Goal: Register for event/course

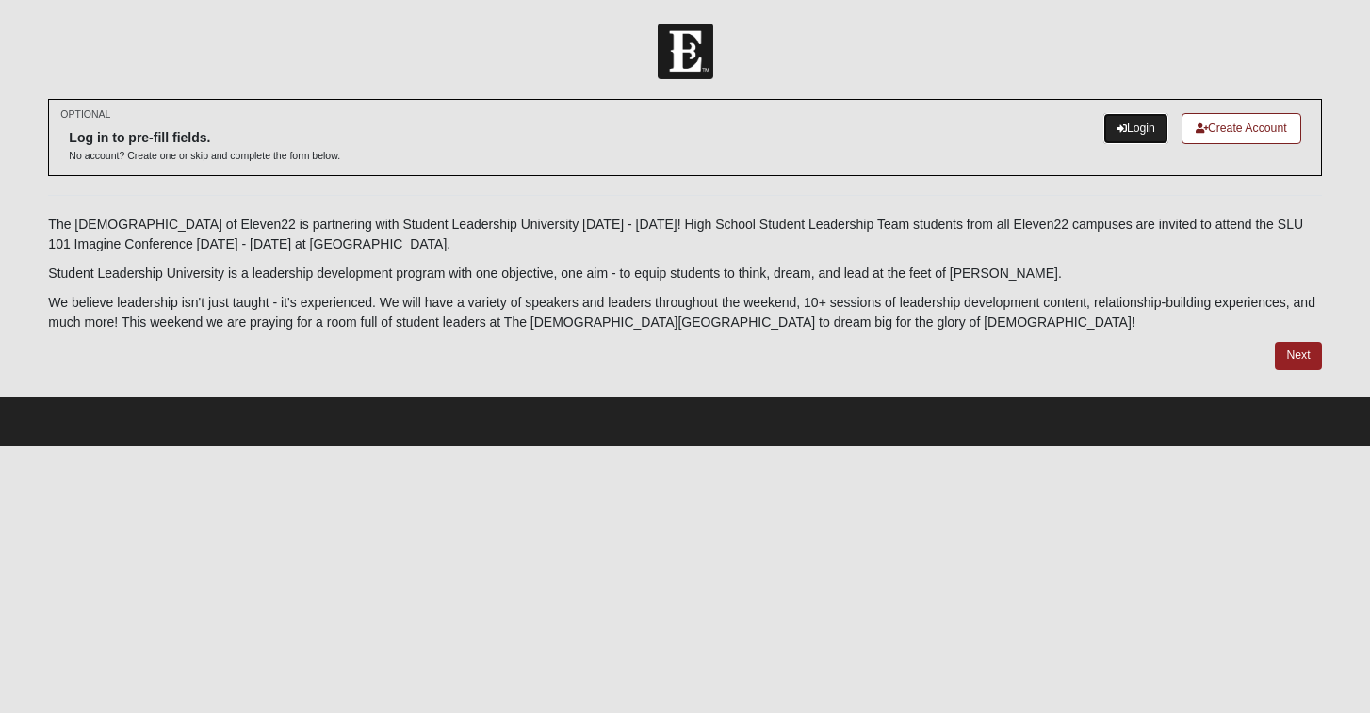
click at [1126, 124] on link "Login" at bounding box center [1136, 128] width 65 height 31
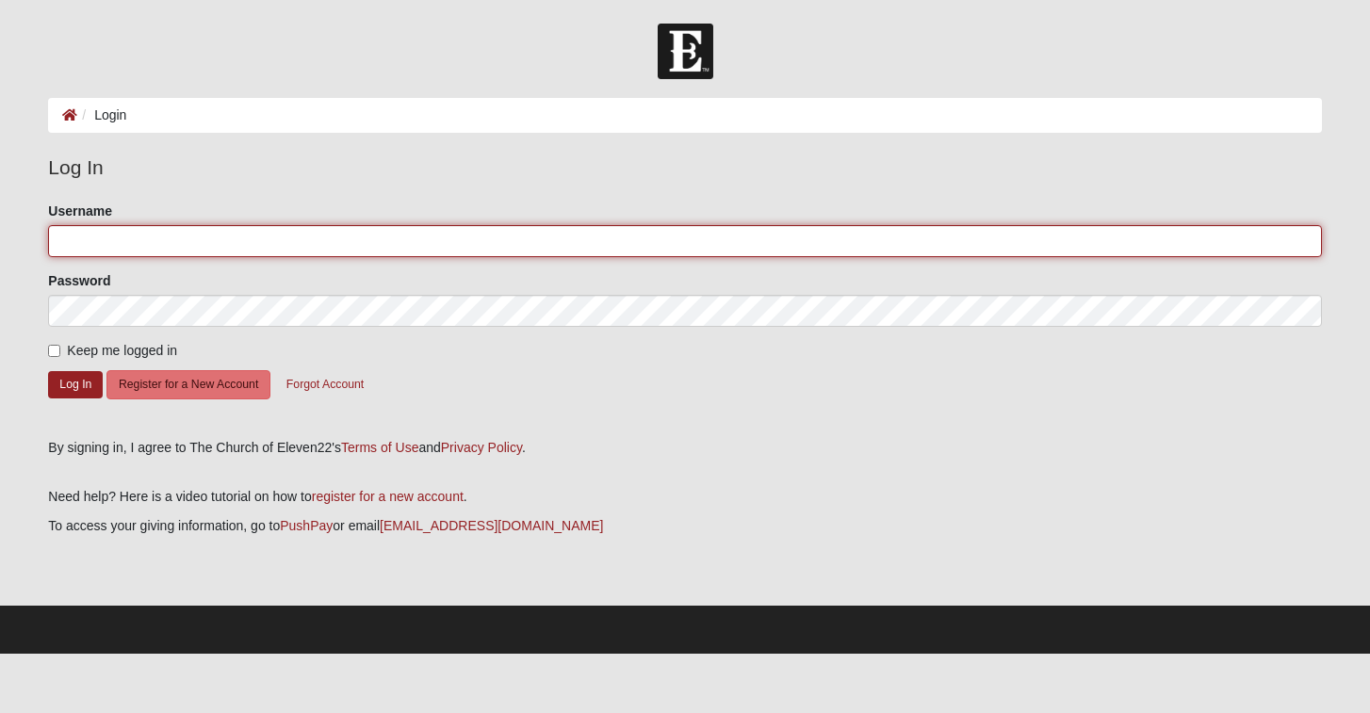
type input "l.newell"
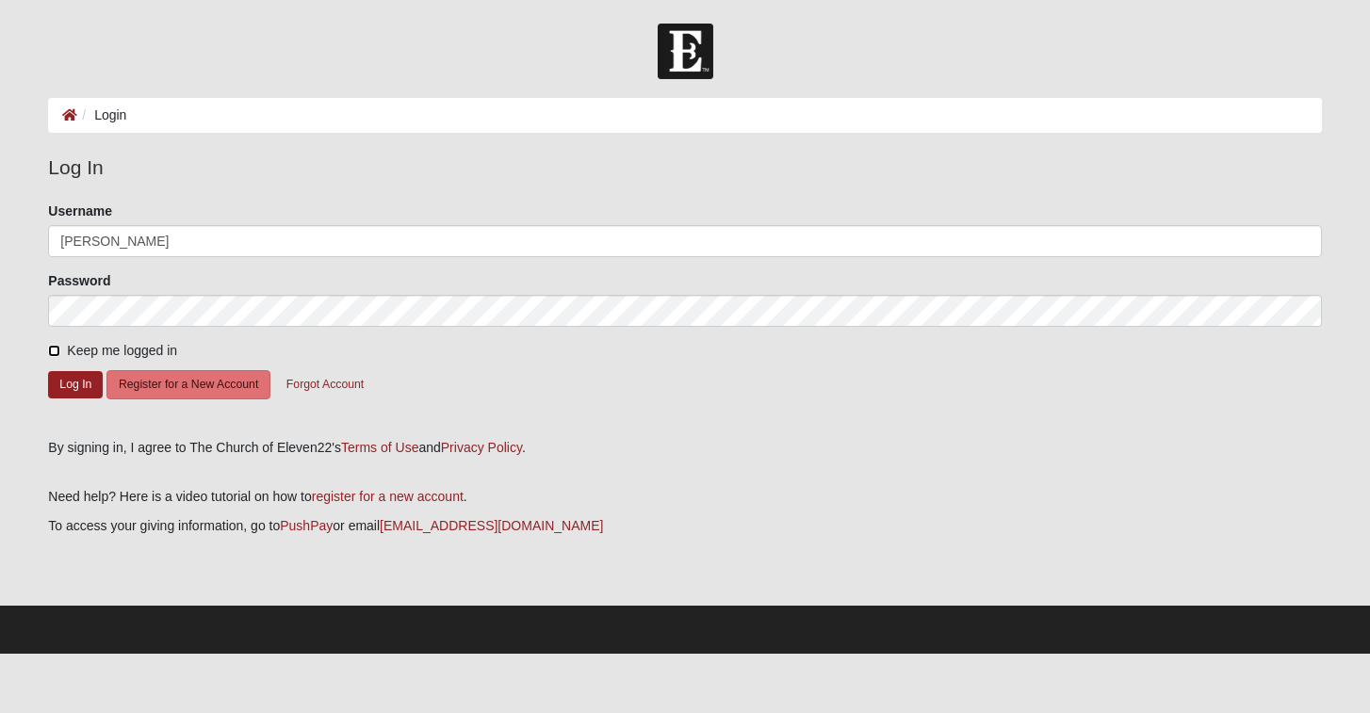
click at [53, 347] on input "Keep me logged in" at bounding box center [54, 351] width 12 height 12
checkbox input "true"
click at [65, 387] on button "Log In" at bounding box center [75, 384] width 55 height 27
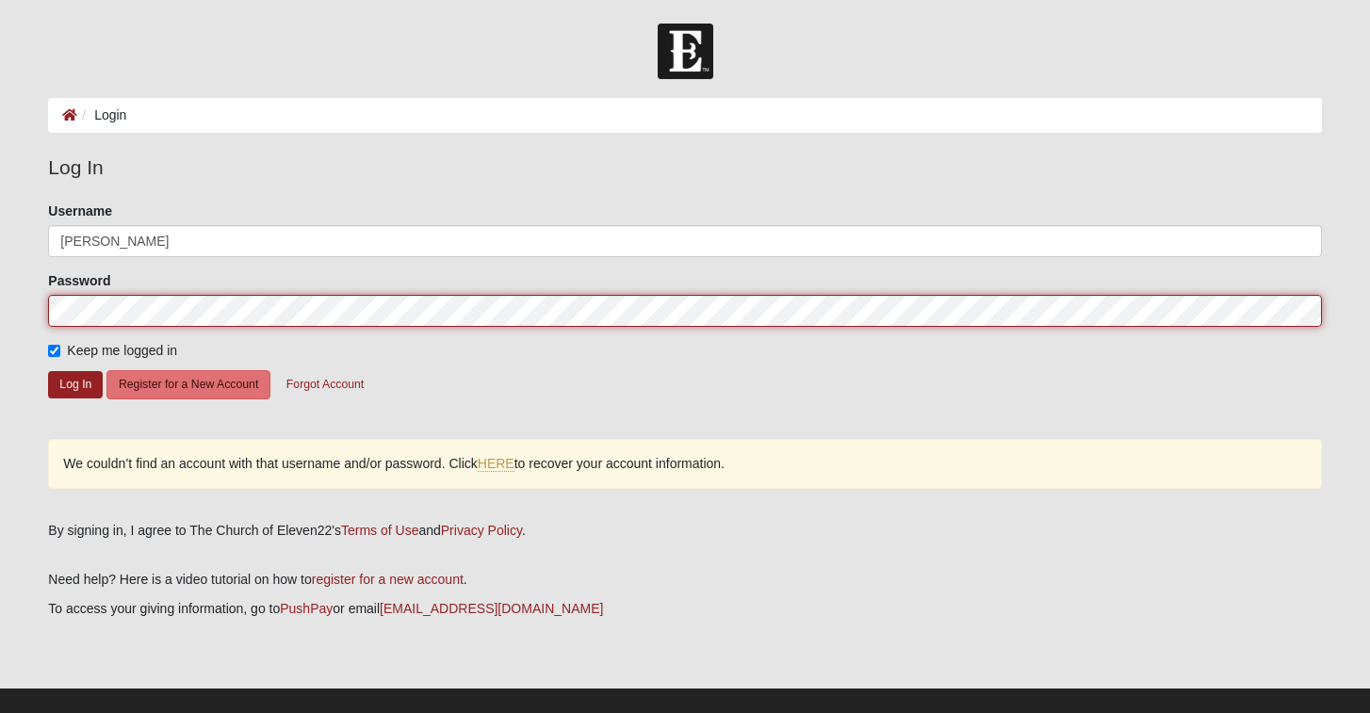
click at [22, 303] on form "Log In Login Login Error Log In Please correct the following: Username l.newell…" at bounding box center [685, 380] width 1370 height 713
click at [48, 371] on button "Log In" at bounding box center [75, 384] width 55 height 27
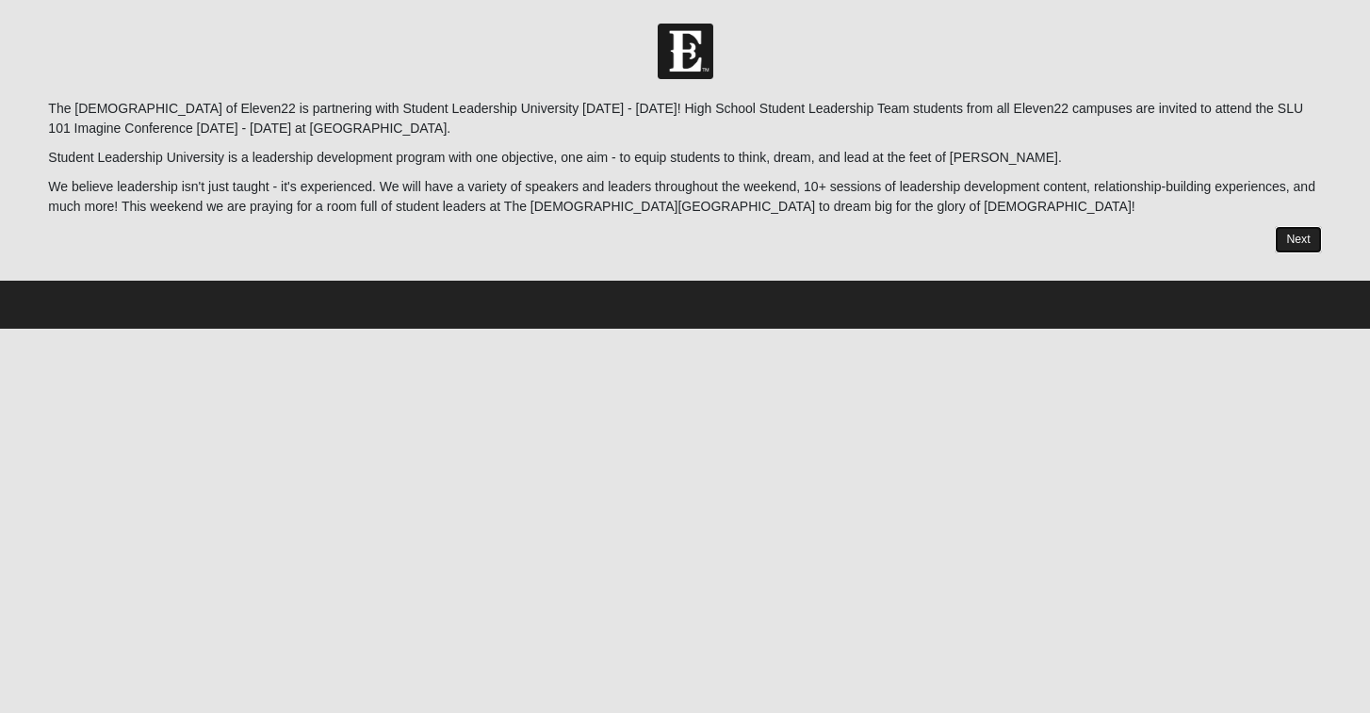
click at [1311, 240] on link "Next" at bounding box center [1298, 239] width 46 height 27
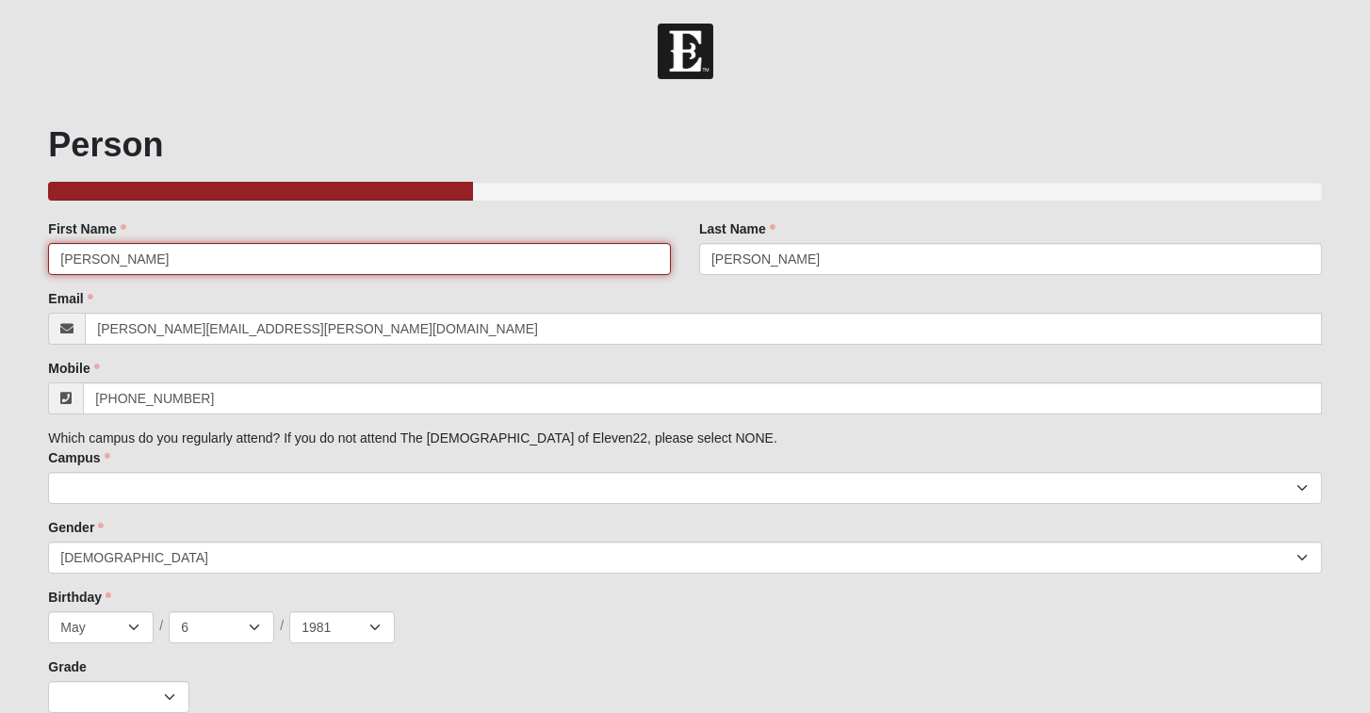
drag, startPoint x: 115, startPoint y: 134, endPoint x: 62, endPoint y: 134, distance: 52.8
click at [62, 135] on div "Person 33.333333333333333333333333330% Complete Family Member to Register First…" at bounding box center [684, 418] width 1273 height 589
drag, startPoint x: 117, startPoint y: 265, endPoint x: 4, endPoint y: 264, distance: 113.1
click at [4, 265] on form "Hello [PERSON_NAME] My Account Log Out SLT / SLU 2025 Events SLT / SLU 2025 Err…" at bounding box center [685, 427] width 1370 height 807
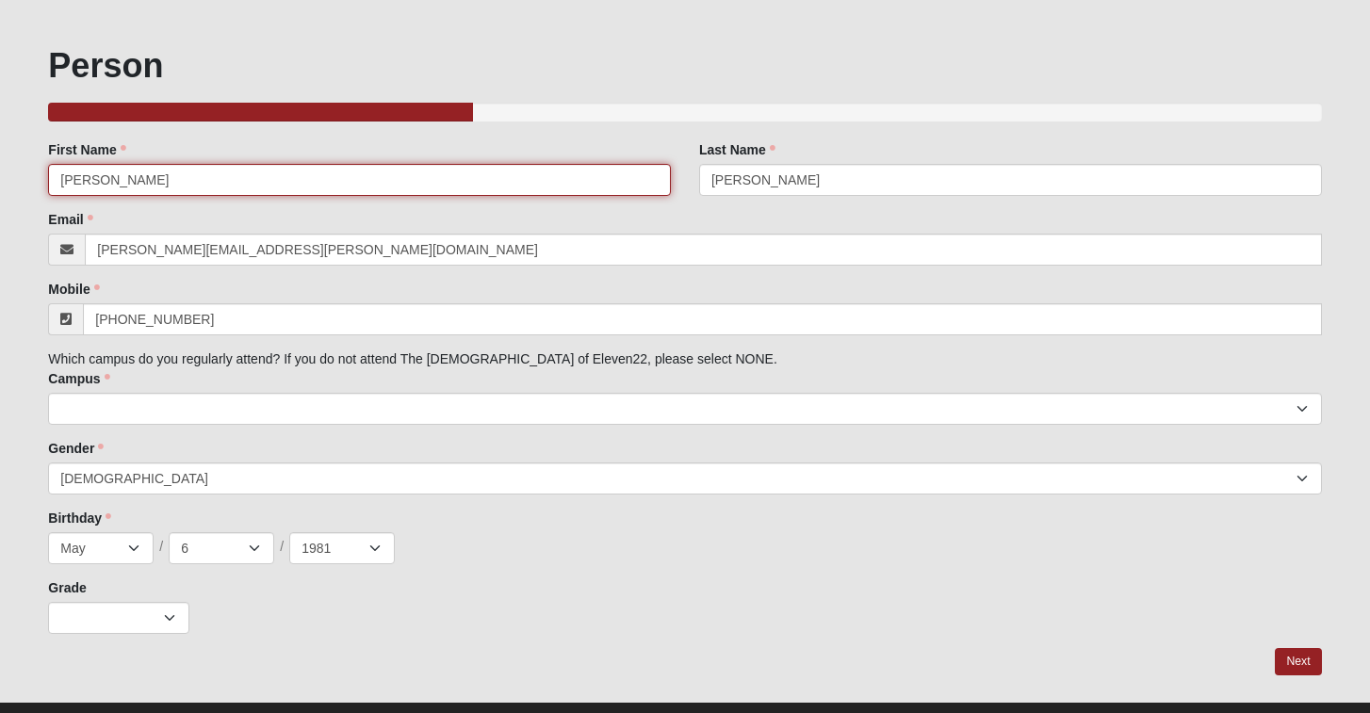
scroll to position [82, 0]
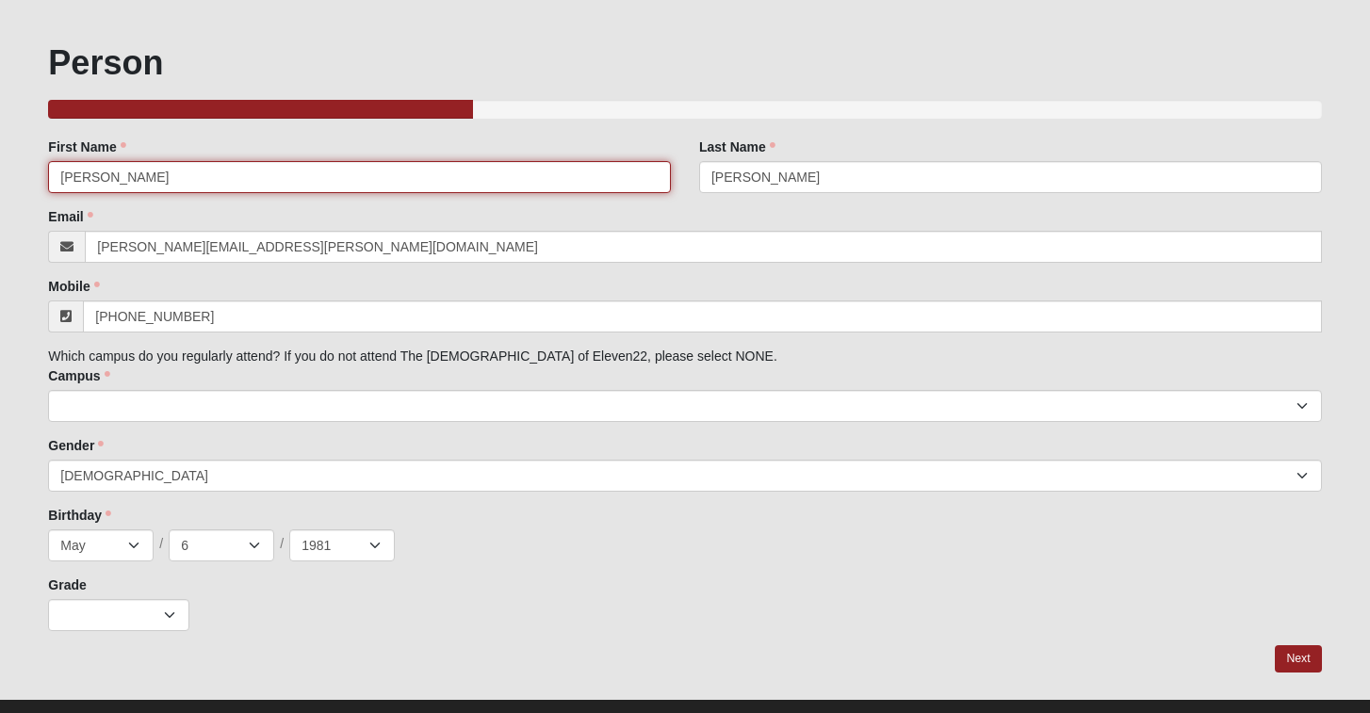
type input "[PERSON_NAME]"
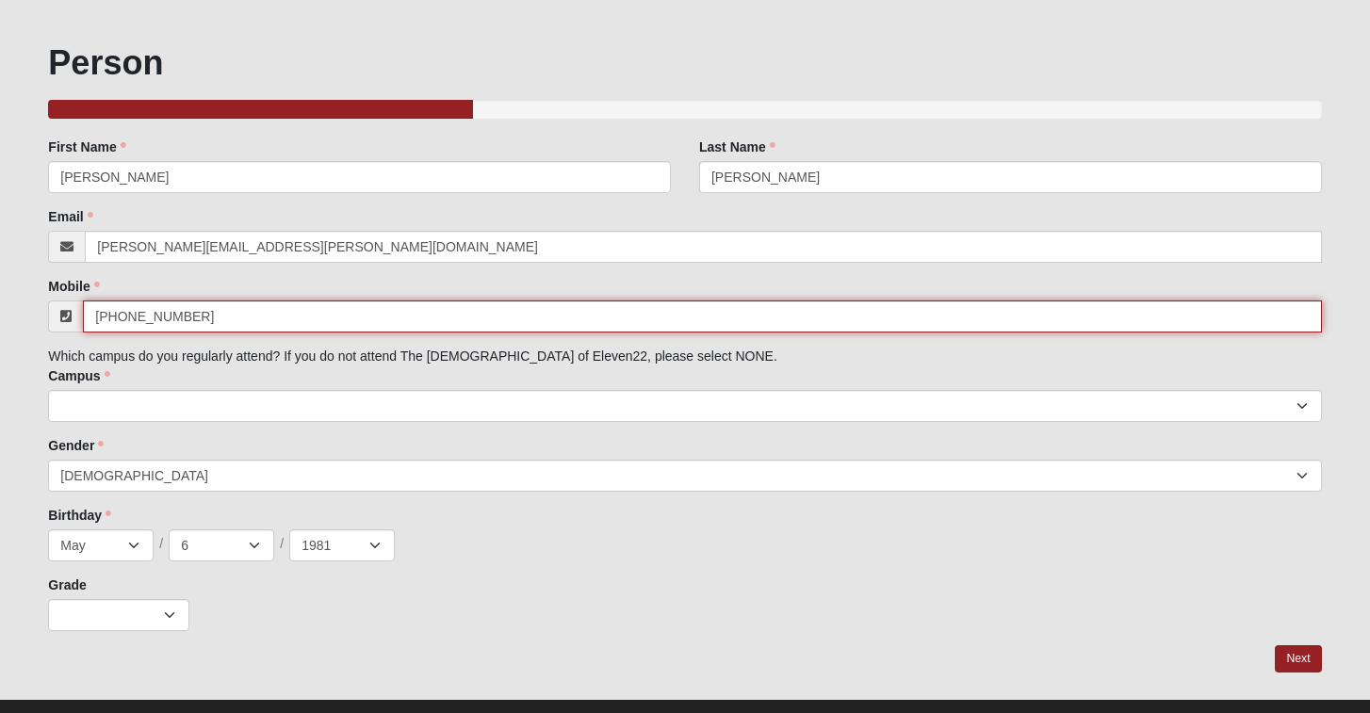
click at [255, 310] on div "Family Member to Register First Name [PERSON_NAME] First Name is required. Last…" at bounding box center [684, 385] width 1273 height 494
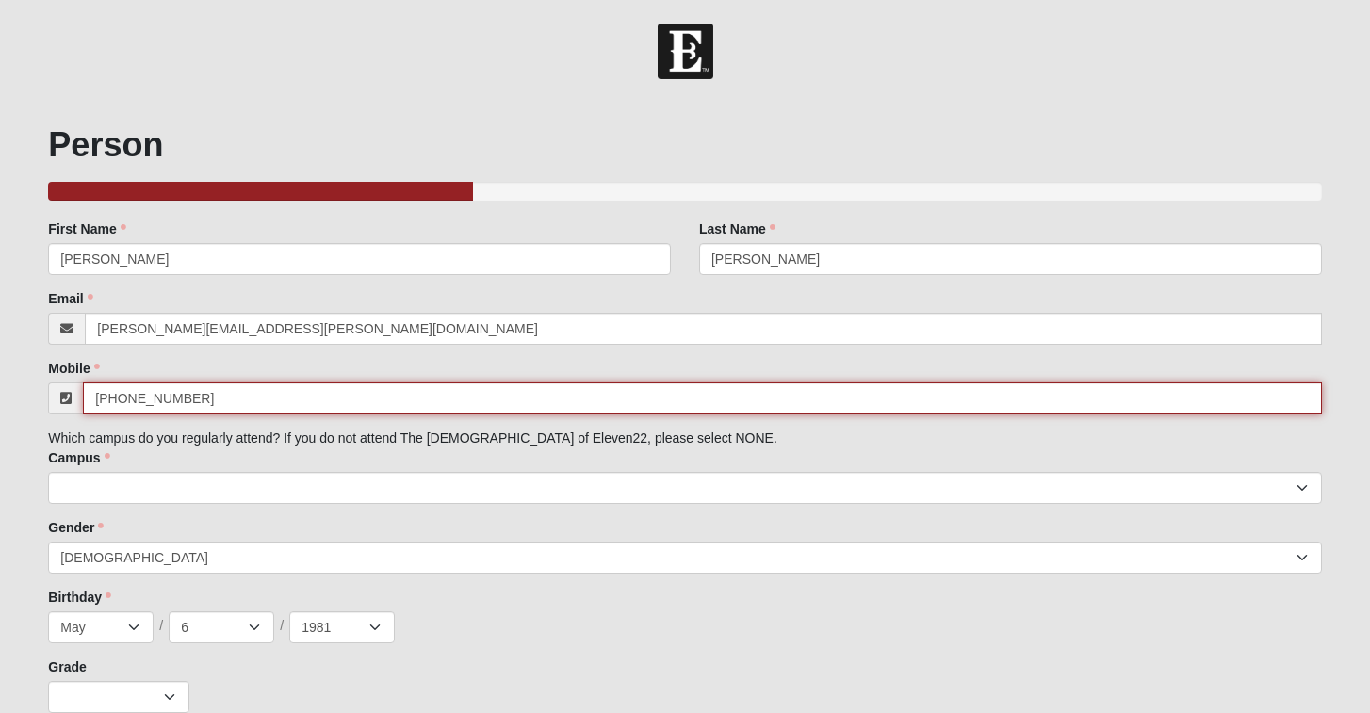
type input "[PHONE_NUMBER]"
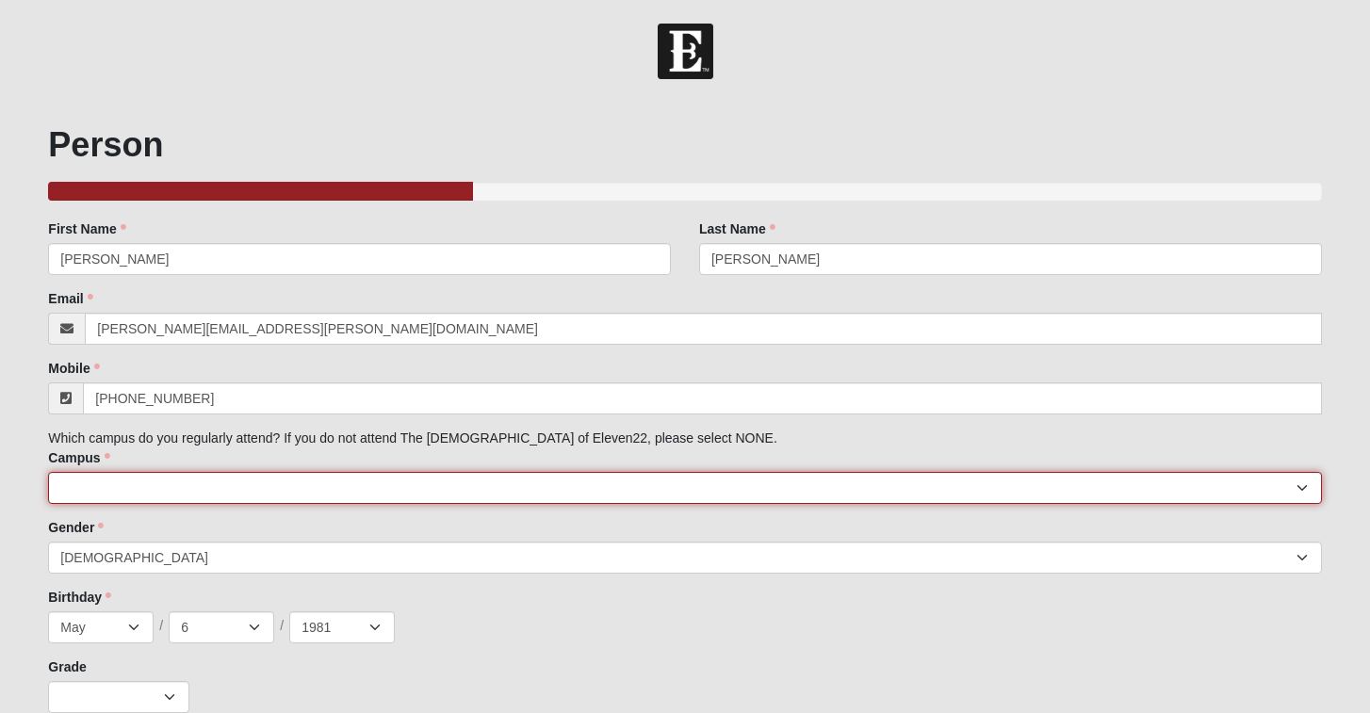
click at [150, 491] on select "[GEOGRAPHIC_DATA] [GEOGRAPHIC_DATA] (Coming Soon) Eleven22 Online [PERSON_NAME]…" at bounding box center [684, 488] width 1273 height 32
select select "5"
click at [48, 472] on select "[GEOGRAPHIC_DATA] [GEOGRAPHIC_DATA] (Coming Soon) Eleven22 Online [PERSON_NAME]…" at bounding box center [684, 488] width 1273 height 32
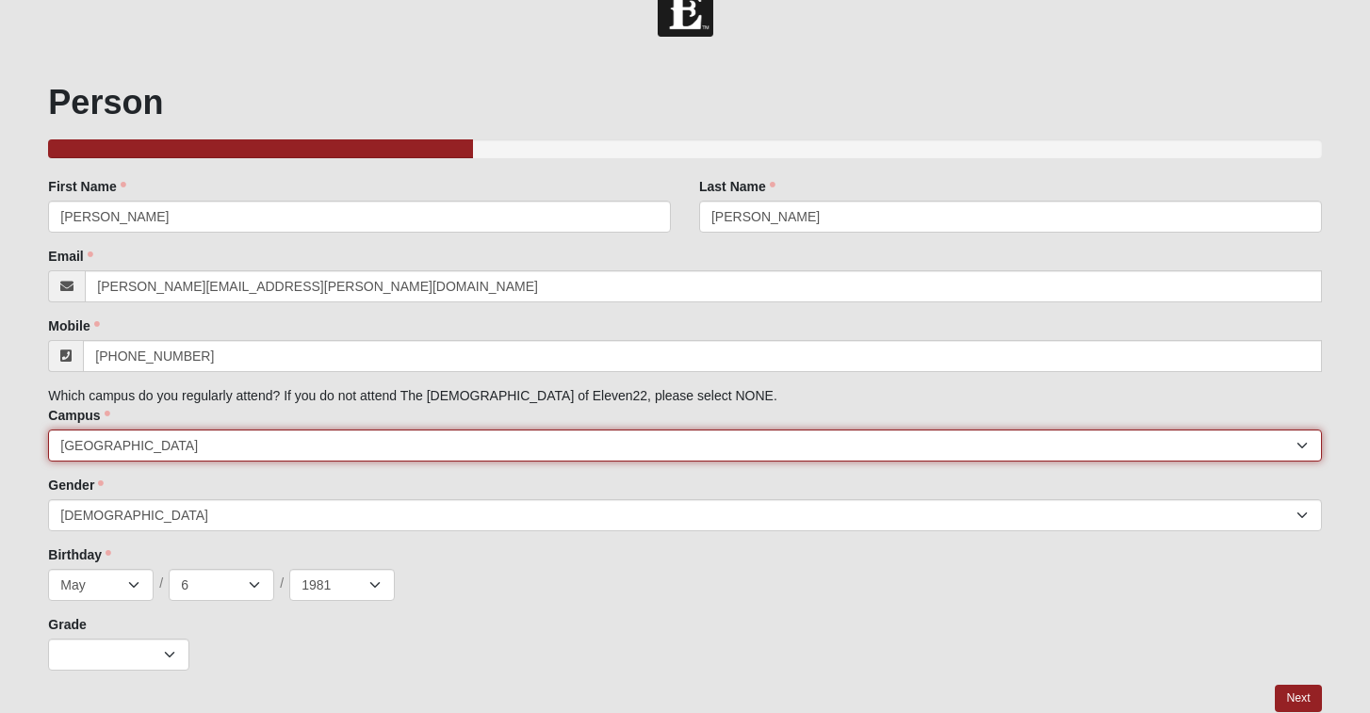
scroll to position [117, 0]
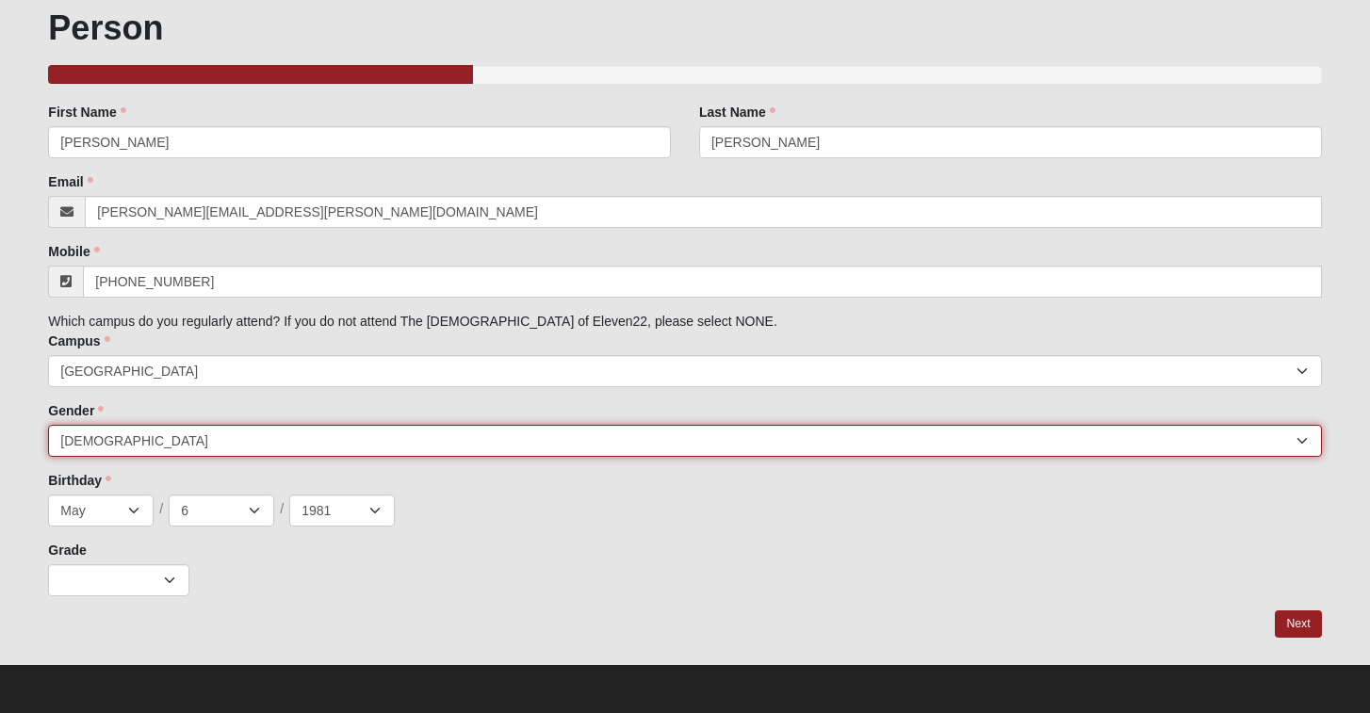
click at [1107, 448] on select "[DEMOGRAPHIC_DATA] [DEMOGRAPHIC_DATA]" at bounding box center [684, 441] width 1273 height 32
select select "1"
click at [48, 425] on select "[DEMOGRAPHIC_DATA] [DEMOGRAPHIC_DATA]" at bounding box center [684, 441] width 1273 height 32
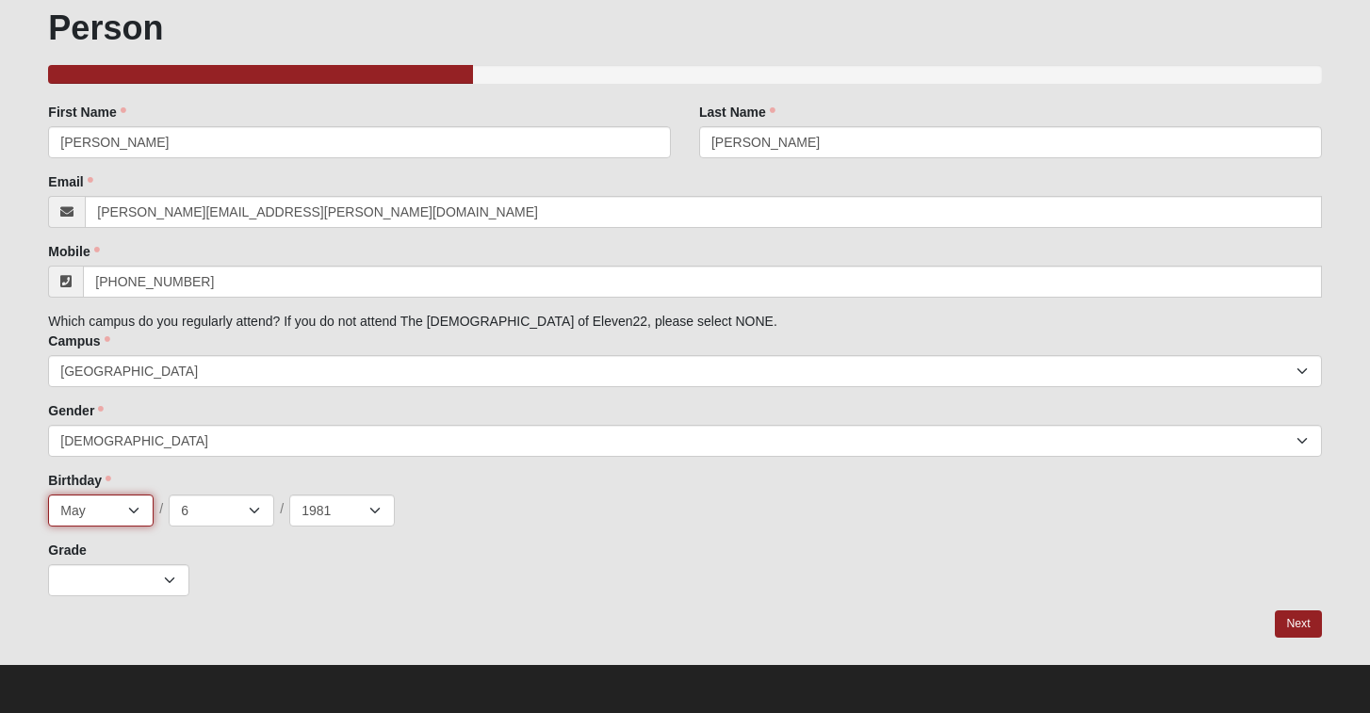
click at [133, 506] on select "Jan Feb Mar Apr May Jun [DATE] Aug Sep Oct Nov Dec" at bounding box center [101, 511] width 106 height 32
select select "7"
click at [48, 495] on select "Jan Feb Mar Apr May Jun [DATE] Aug Sep Oct Nov Dec" at bounding box center [101, 511] width 106 height 32
click at [256, 513] on select "1 2 3 4 5 6 7 8 9 10 11 12 13 14 15 16 17 18 19 20 21 22 23 24 25 26 27 28 29 3…" at bounding box center [222, 511] width 106 height 32
select select "14"
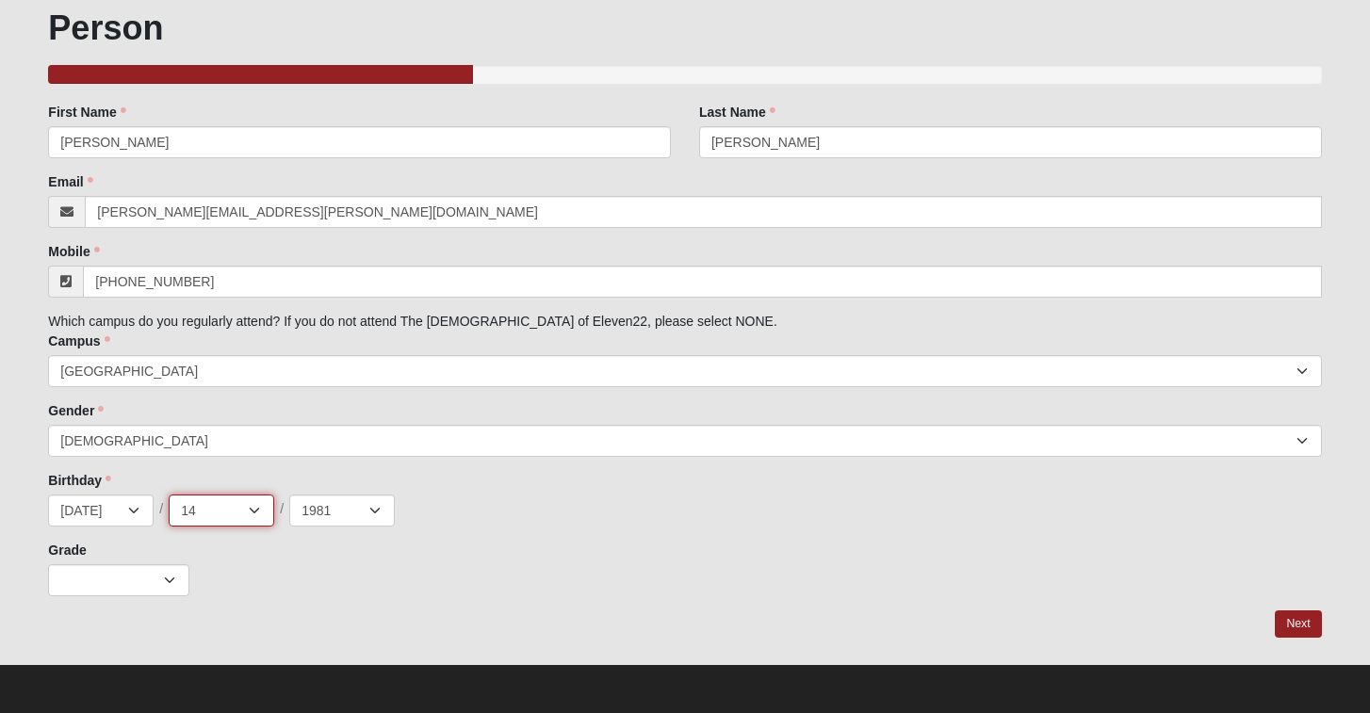
click at [169, 495] on select "1 2 3 4 5 6 7 8 9 10 11 12 13 14 15 16 17 18 19 20 21 22 23 24 25 26 27 28 29 3…" at bounding box center [222, 511] width 106 height 32
click at [377, 514] on select "2025 2024 2023 2022 2021 2020 2019 2018 2017 2016 2015 2014 2013 2012 2011 2010…" at bounding box center [342, 511] width 106 height 32
select select "2010"
click at [289, 495] on select "2025 2024 2023 2022 2021 2020 2019 2018 2017 2016 2015 2014 2013 2012 2011 2010…" at bounding box center [342, 511] width 106 height 32
click at [171, 582] on select "K 1st 2nd 3rd 4th 5th 6th 7th 8th 9th 10th 11th 12th" at bounding box center [118, 581] width 141 height 32
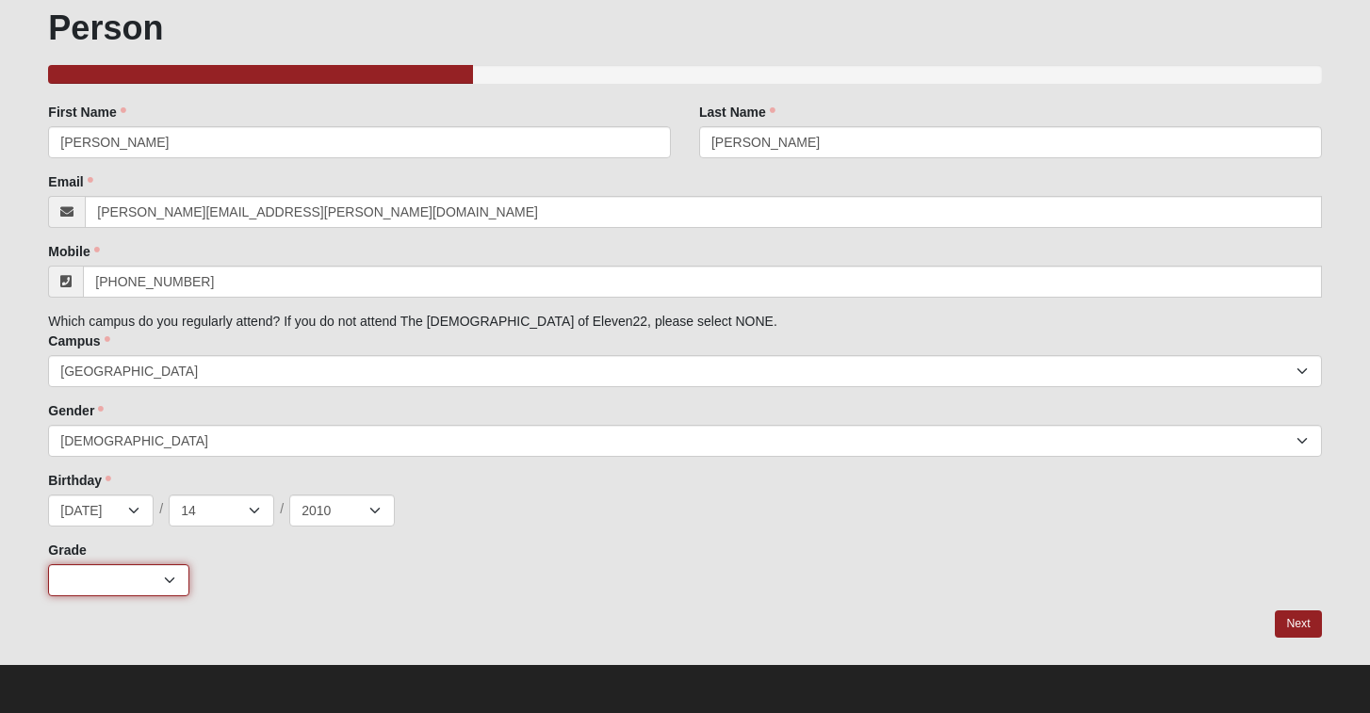
select select "3"
click at [48, 565] on select "K 1st 2nd 3rd 4th 5th 6th 7th 8th 9th 10th 11th 12th" at bounding box center [118, 581] width 141 height 32
click at [1303, 627] on link "Next" at bounding box center [1298, 624] width 46 height 27
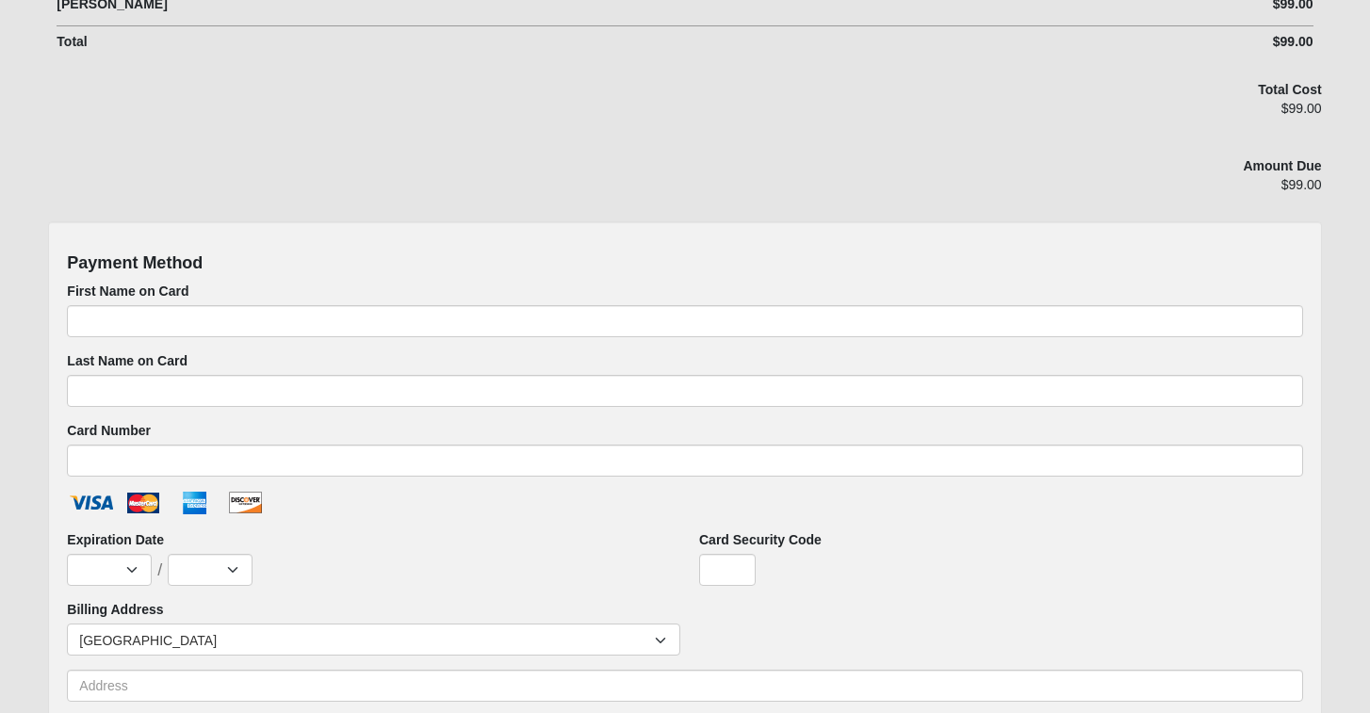
scroll to position [630, 0]
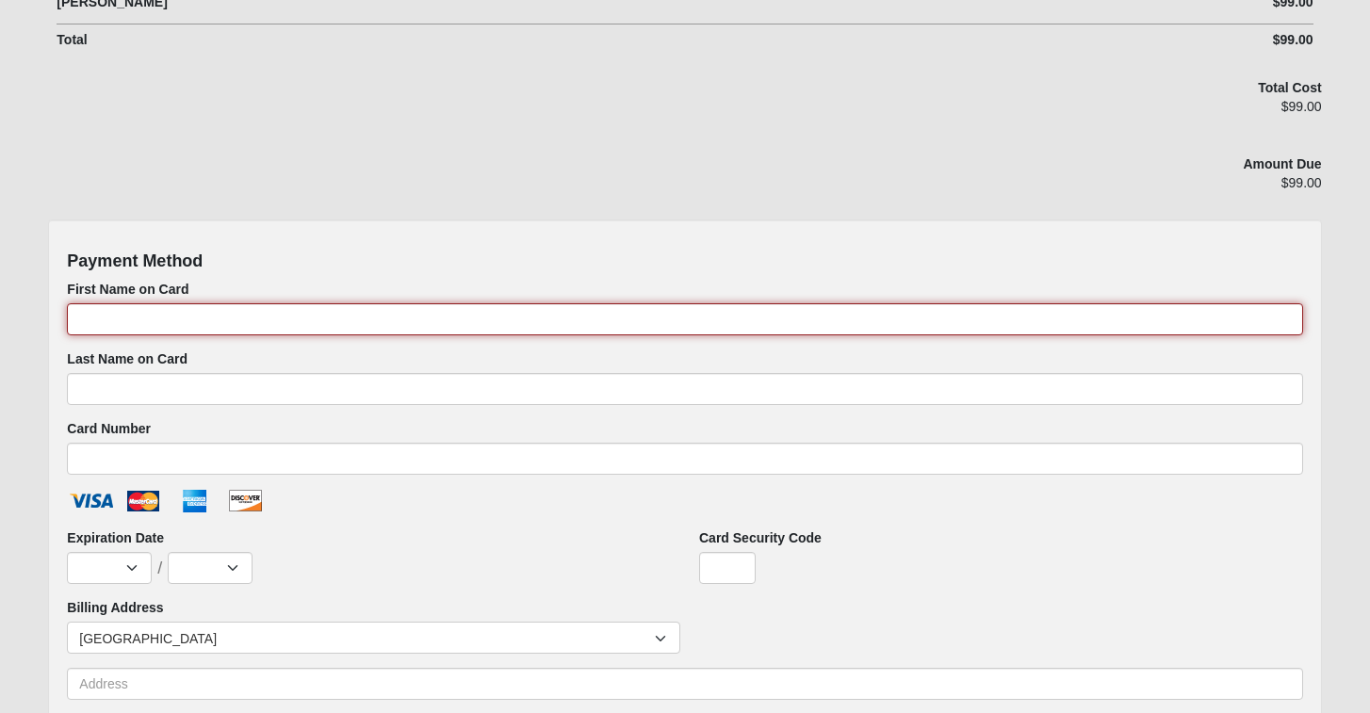
click at [927, 321] on input "First Name on Card" at bounding box center [685, 319] width 1236 height 32
click at [643, 317] on input "[PERSON_NAME]" at bounding box center [685, 319] width 1236 height 32
type input "[PERSON_NAME]"
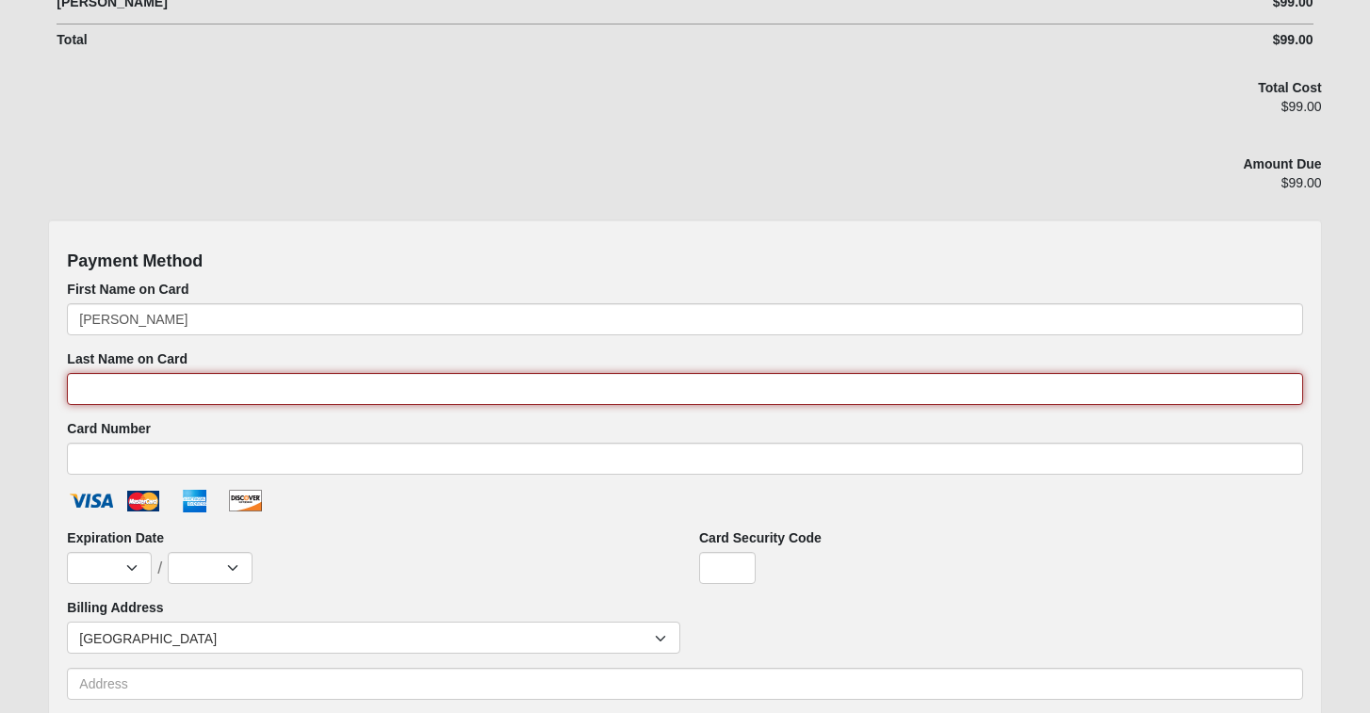
click at [238, 399] on input "Last Name on Card" at bounding box center [685, 389] width 1236 height 32
type input "[PERSON_NAME]"
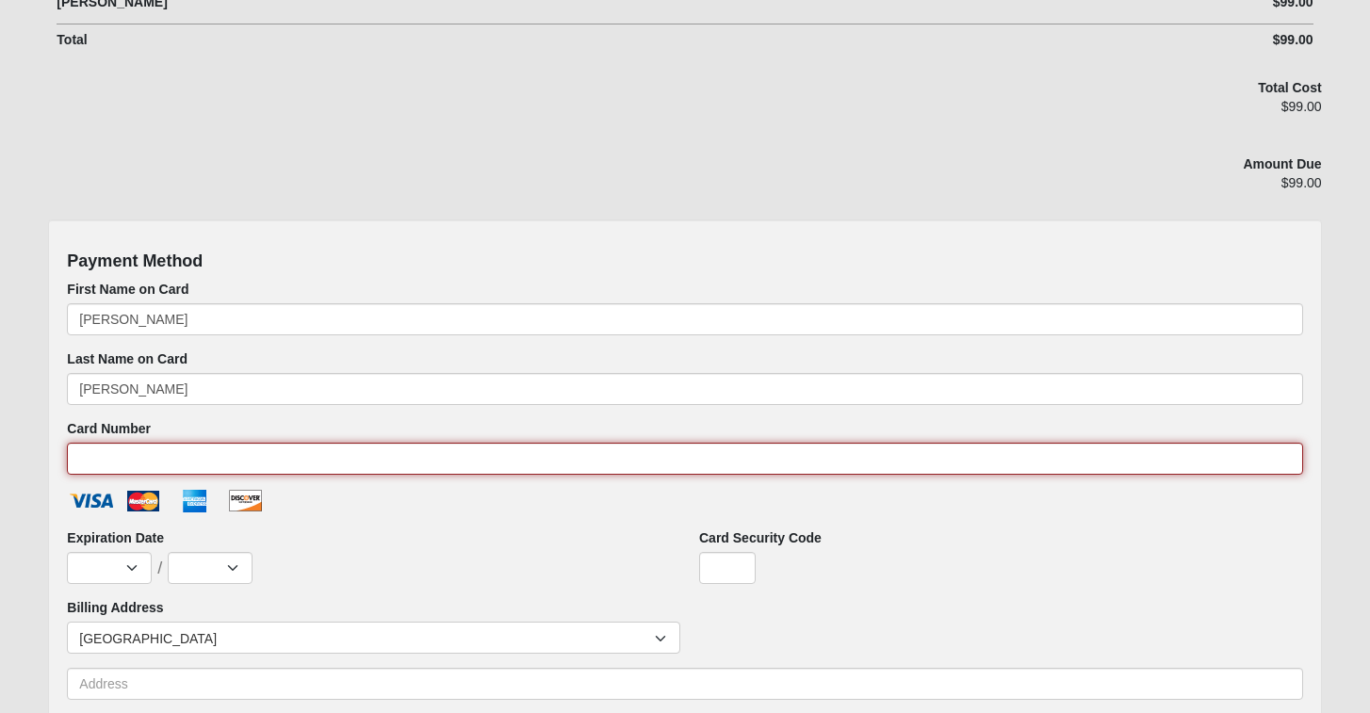
click at [204, 459] on html "Hello [PERSON_NAME] My Account Log Out SLT / SLU 2025 Events SLT / SLU 2025 Err…" at bounding box center [685, 157] width 1370 height 1575
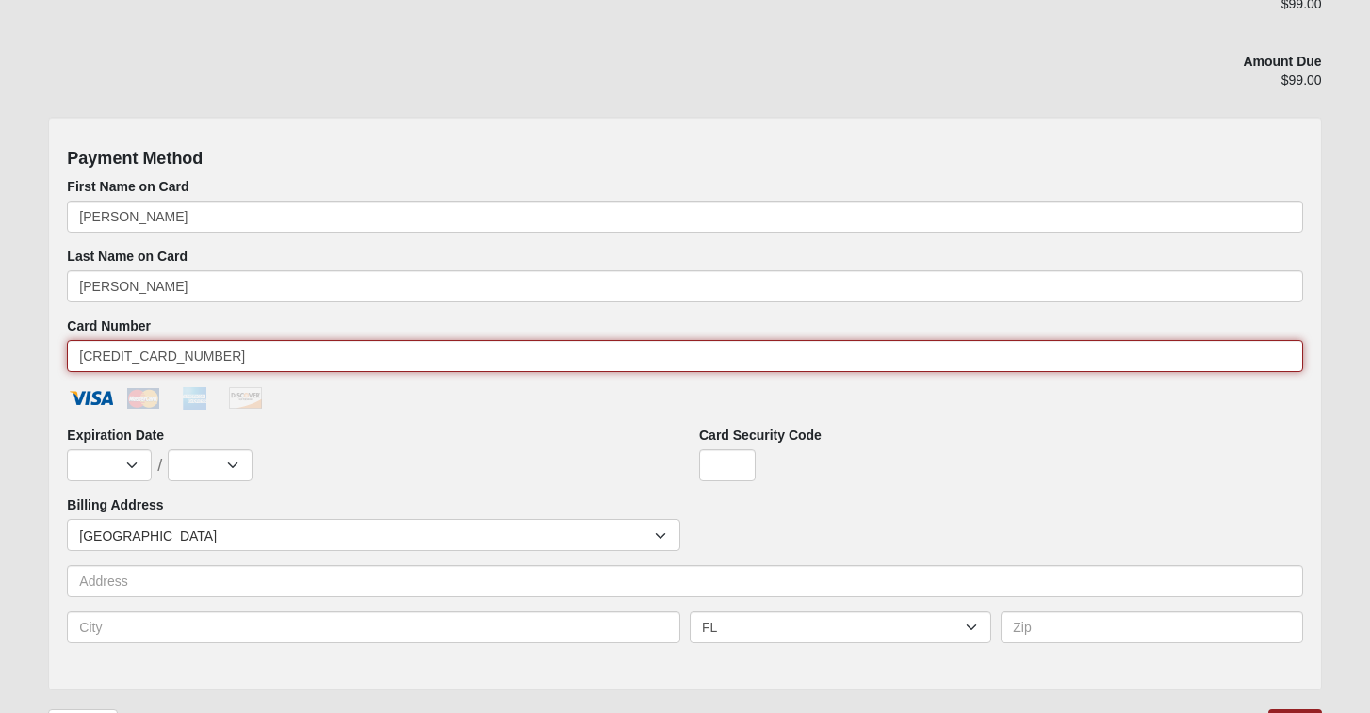
type input "[CREDIT_CARD_NUMBER]"
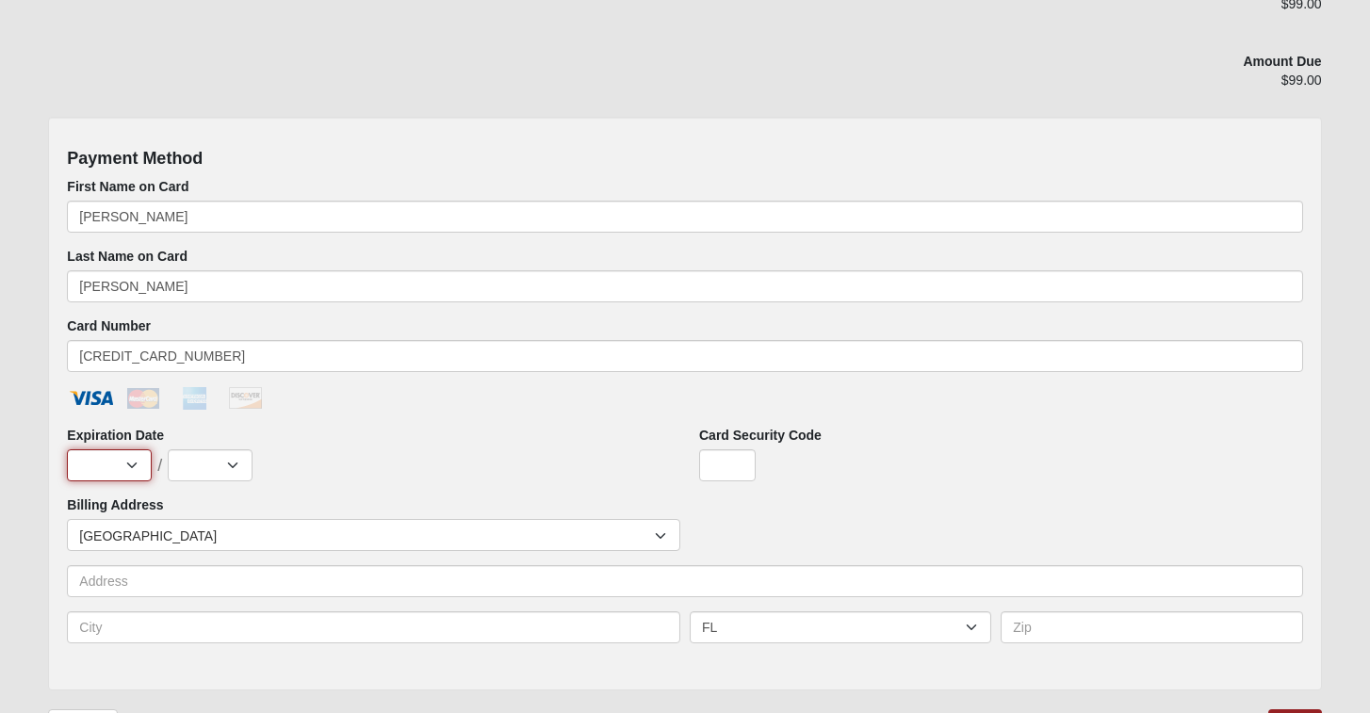
click at [125, 467] on select "Jan Feb Mar Apr May Jun [DATE] Aug Sep Oct Nov Dec" at bounding box center [109, 466] width 85 height 32
select select "4"
click at [67, 450] on select "Jan Feb Mar Apr May Jun [DATE] Aug Sep Oct Nov Dec" at bounding box center [109, 466] width 85 height 32
click at [225, 467] on select "2025 2026 2027 2028 2029 2030 2031 2032 2033 2034 2035 2036 2037 2038 2039 2040" at bounding box center [210, 466] width 85 height 32
select select "2027"
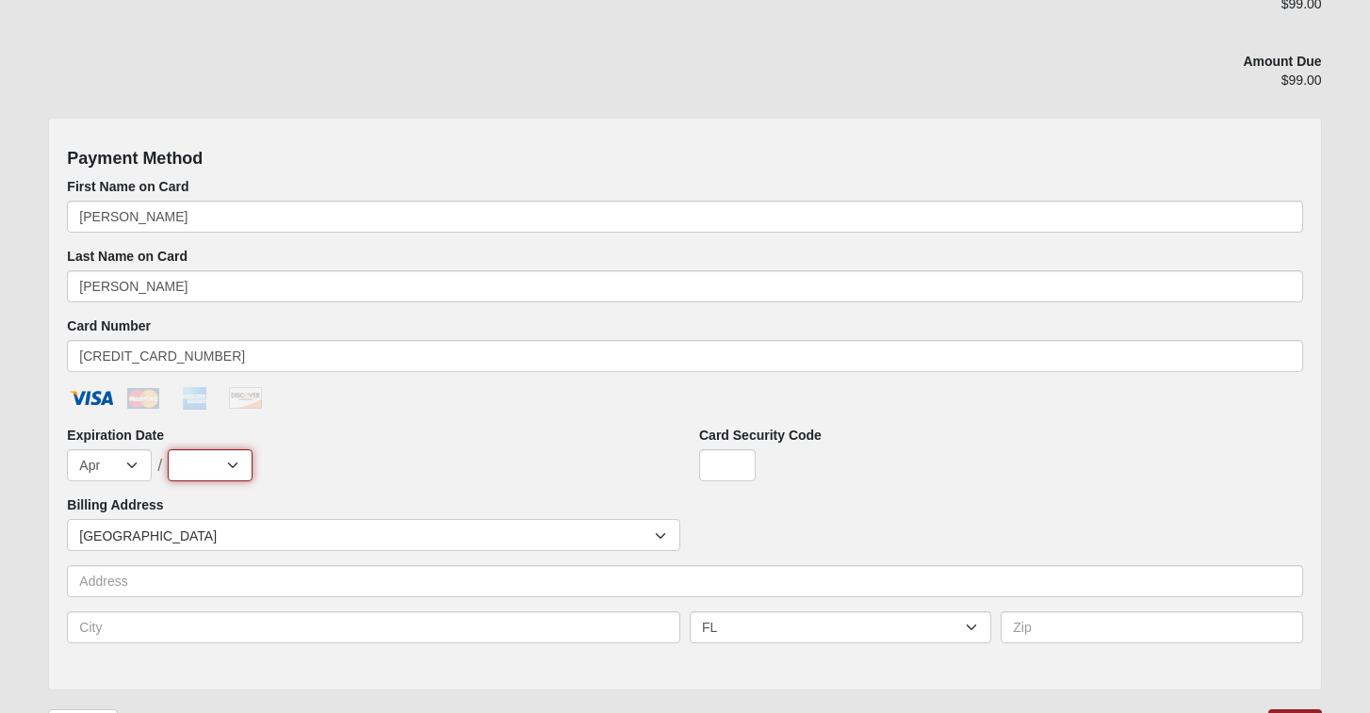
click at [168, 450] on select "2025 2026 2027 2028 2029 2030 2031 2032 2033 2034 2035 2036 2037 2038 2039 2040" at bounding box center [210, 466] width 85 height 32
click at [716, 468] on html "Hello [PERSON_NAME] My Account Log Out SLT / SLU 2025 Events SLT / SLU 2025 Err…" at bounding box center [685, 55] width 1370 height 1575
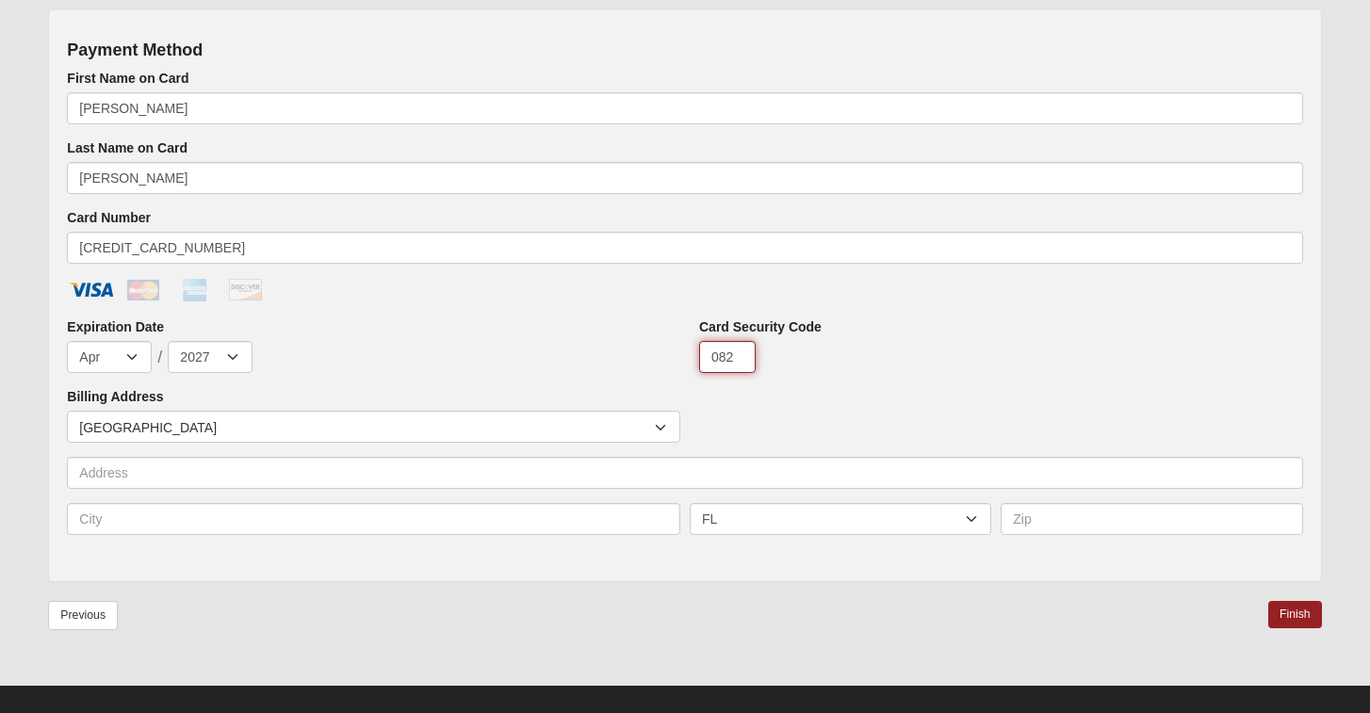
type input "082"
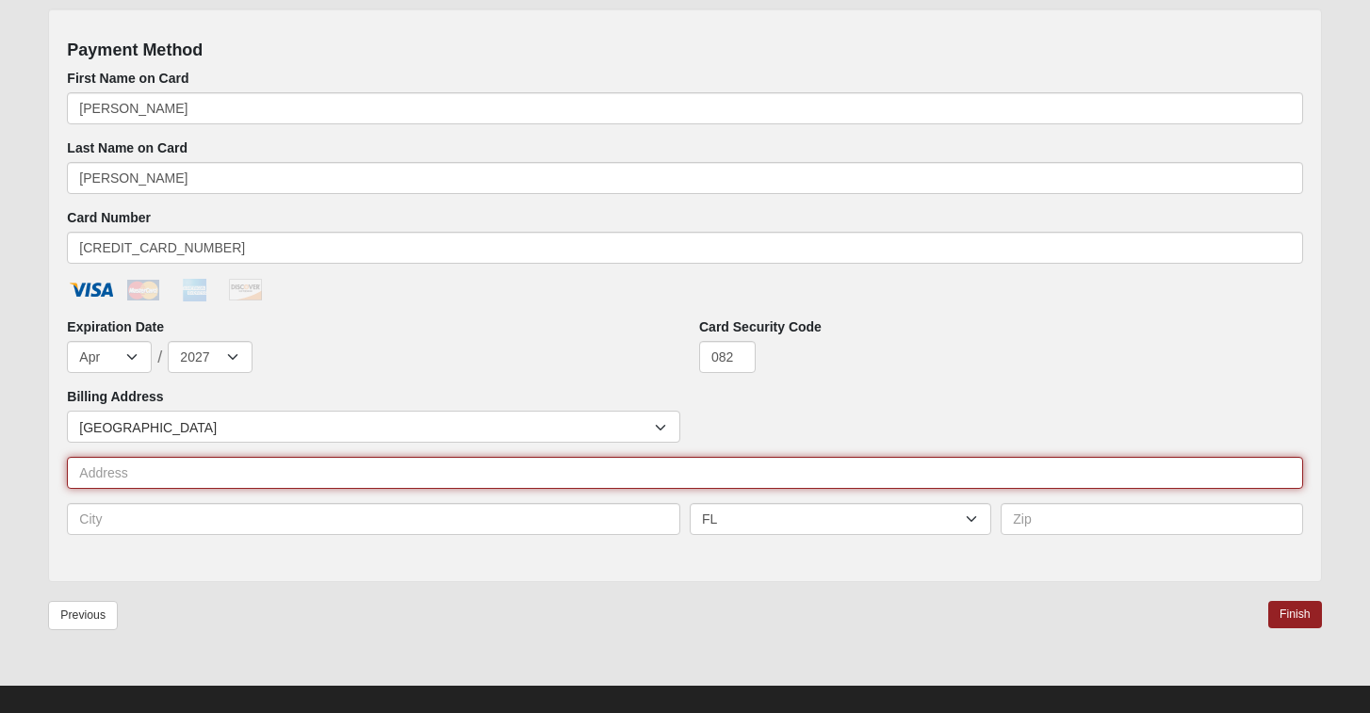
scroll to position [861, 0]
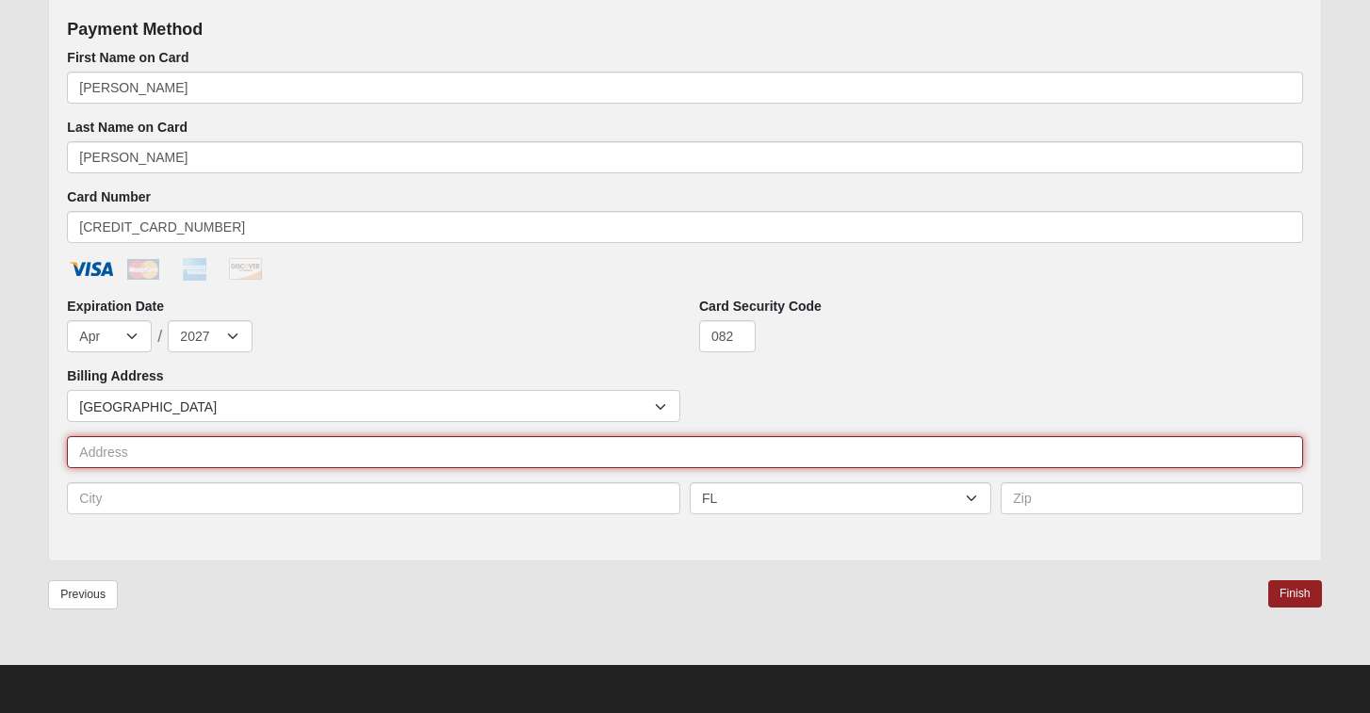
type input "[STREET_ADDRESS][PERSON_NAME] We"
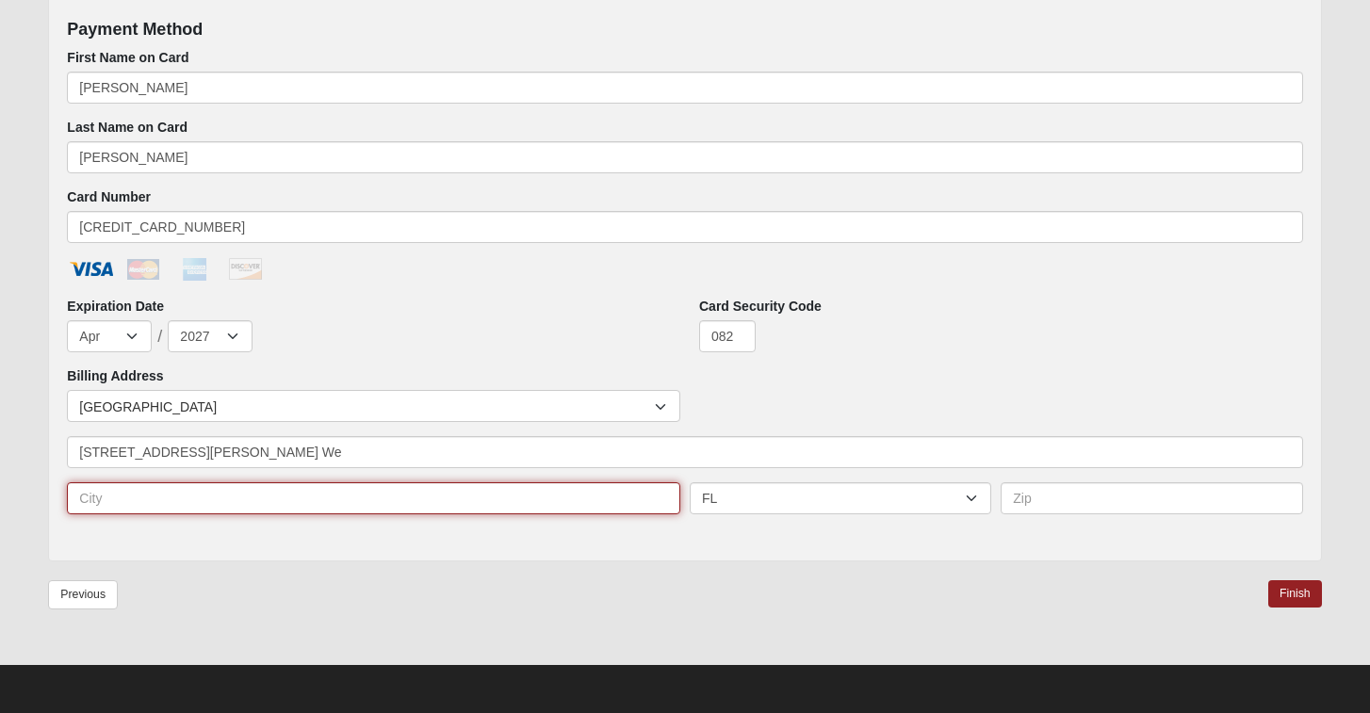
type input "[GEOGRAPHIC_DATA]"
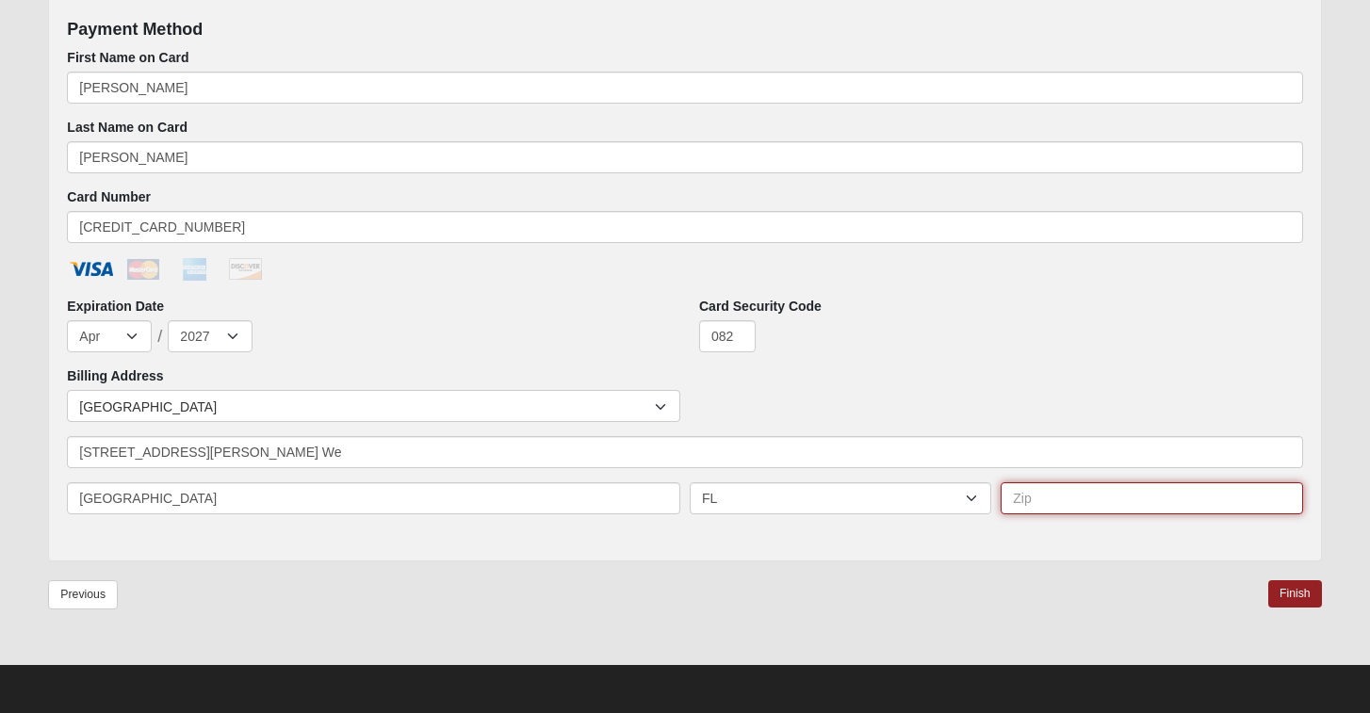
type input "32225"
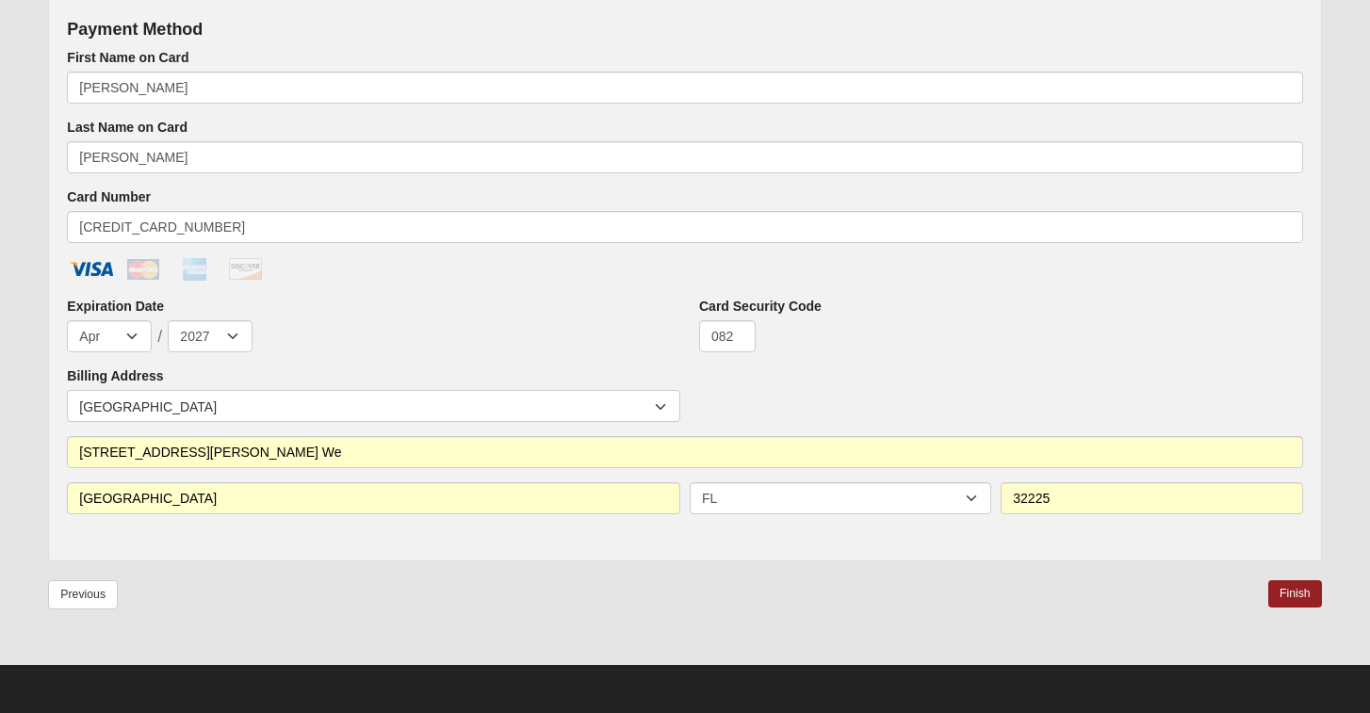
click at [639, 434] on div "Countries [GEOGRAPHIC_DATA] ------------------------ [GEOGRAPHIC_DATA] [GEOGRAP…" at bounding box center [685, 459] width 1236 height 139
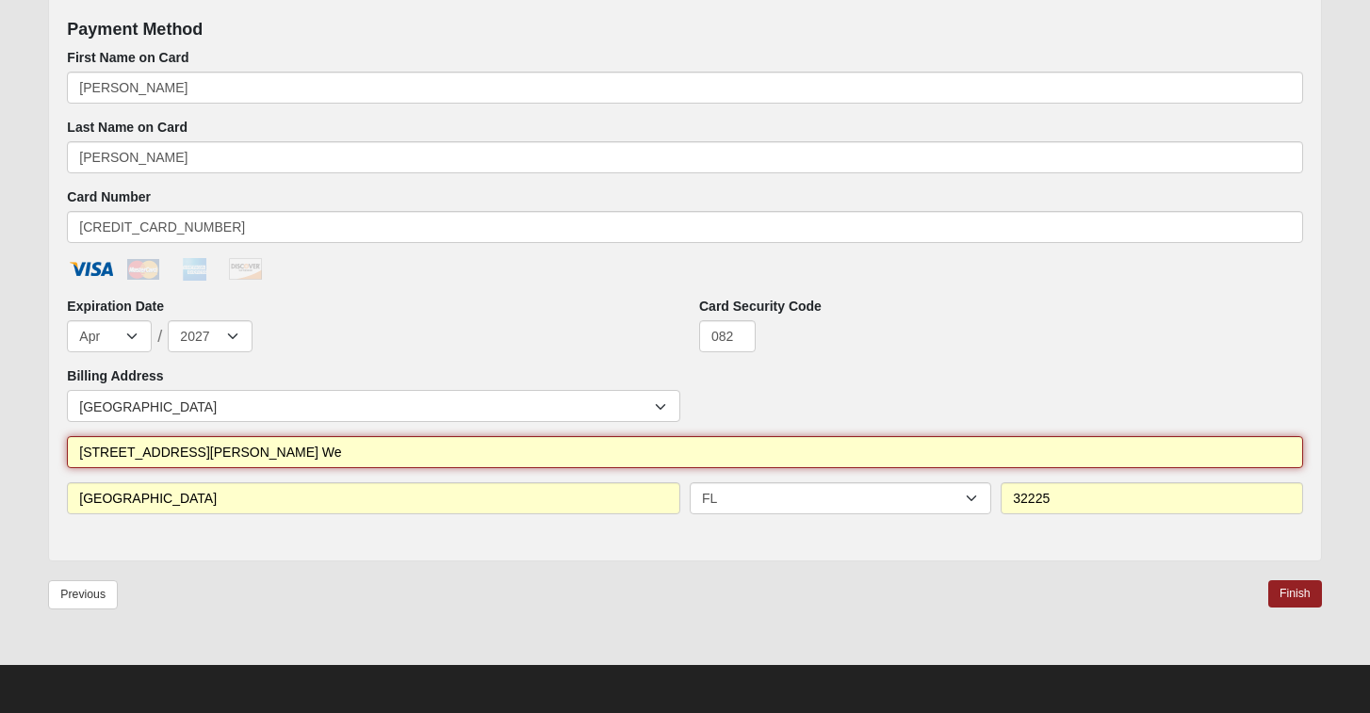
click at [438, 455] on input "[STREET_ADDRESS][PERSON_NAME] We" at bounding box center [685, 452] width 1236 height 32
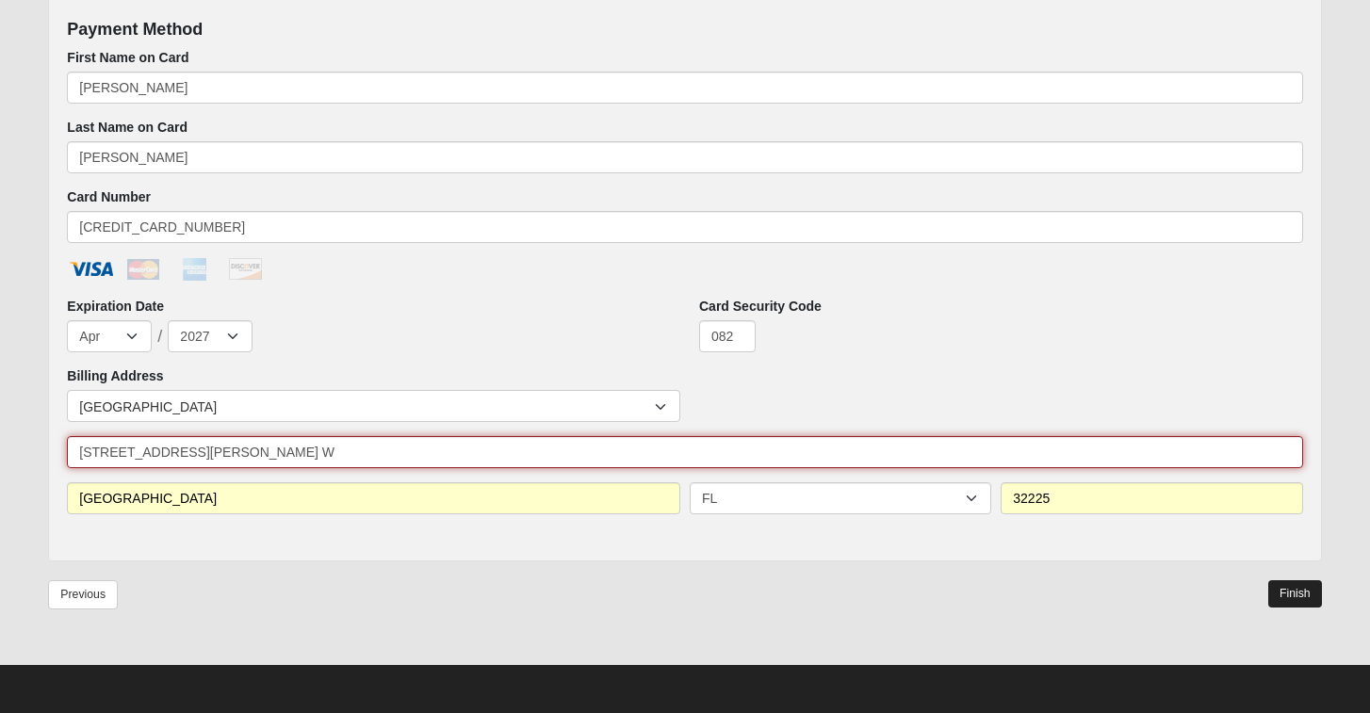
type input "[STREET_ADDRESS][PERSON_NAME] W"
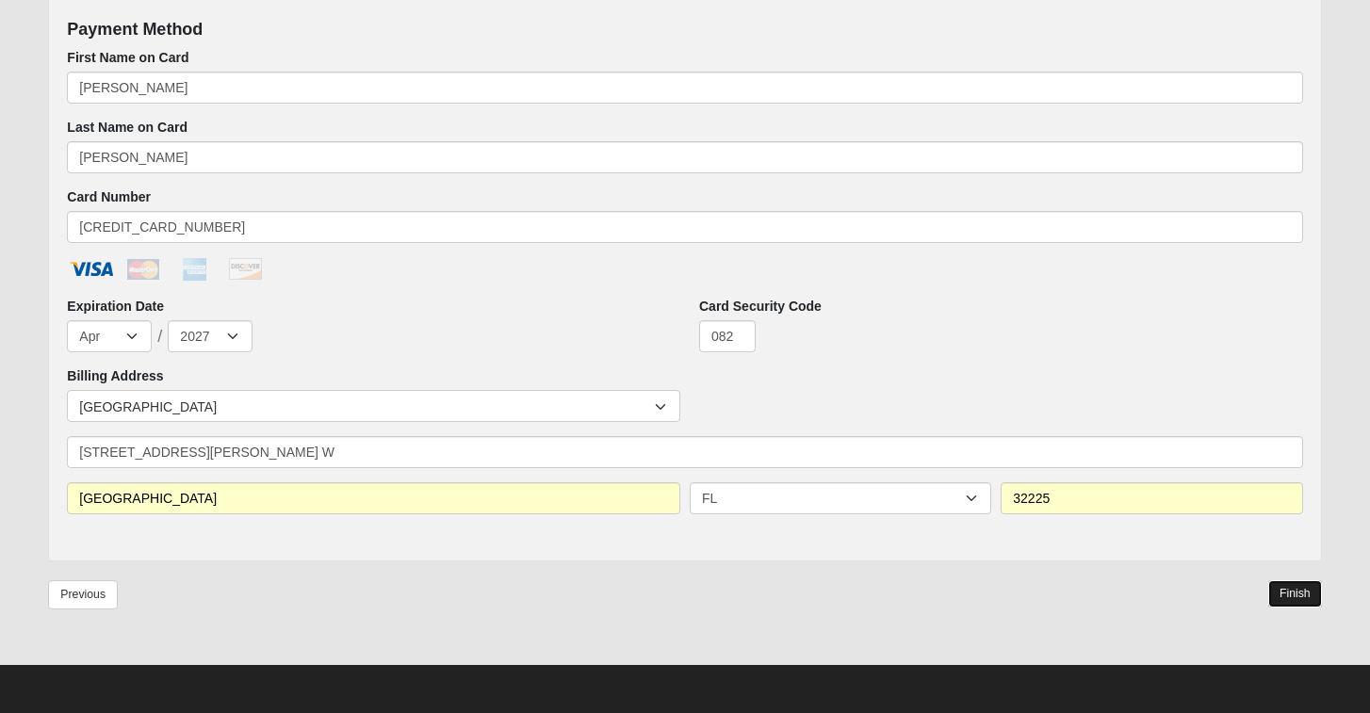
click at [1309, 591] on link "Finish" at bounding box center [1296, 594] width 54 height 27
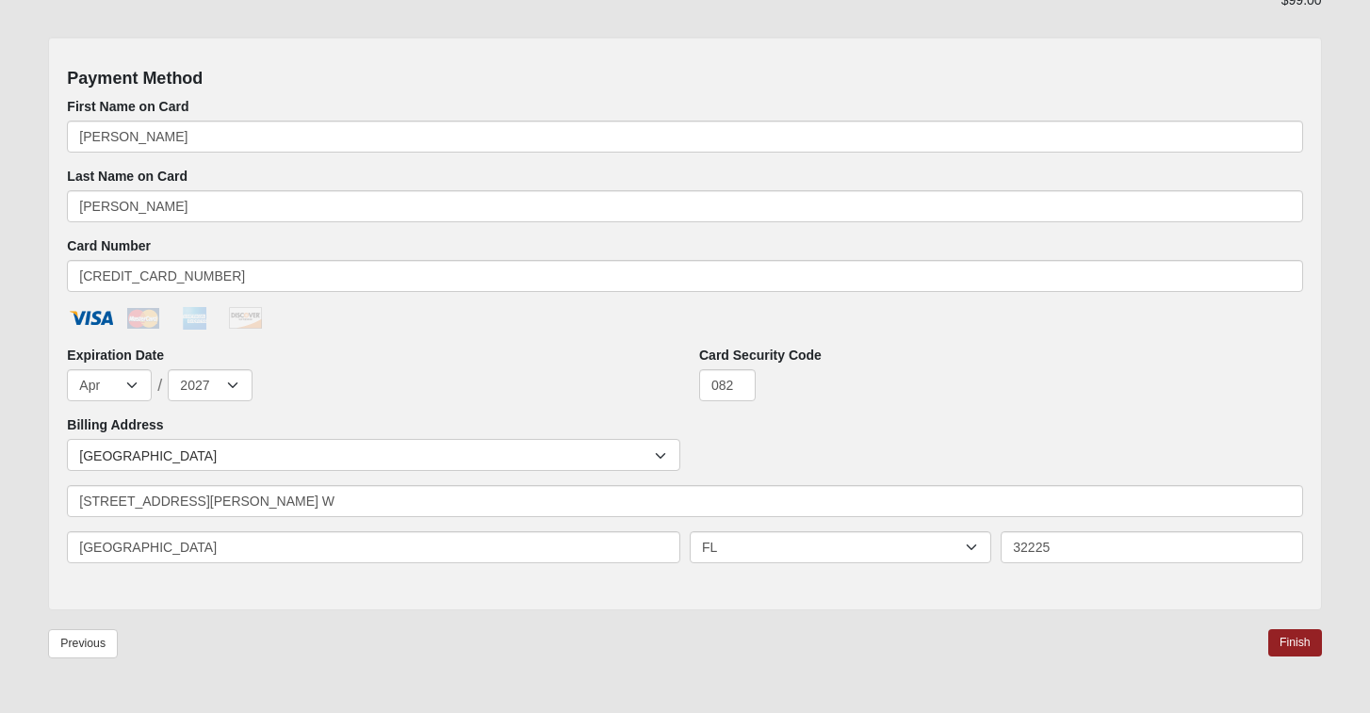
scroll to position [941, 0]
